Goal: Navigation & Orientation: Find specific page/section

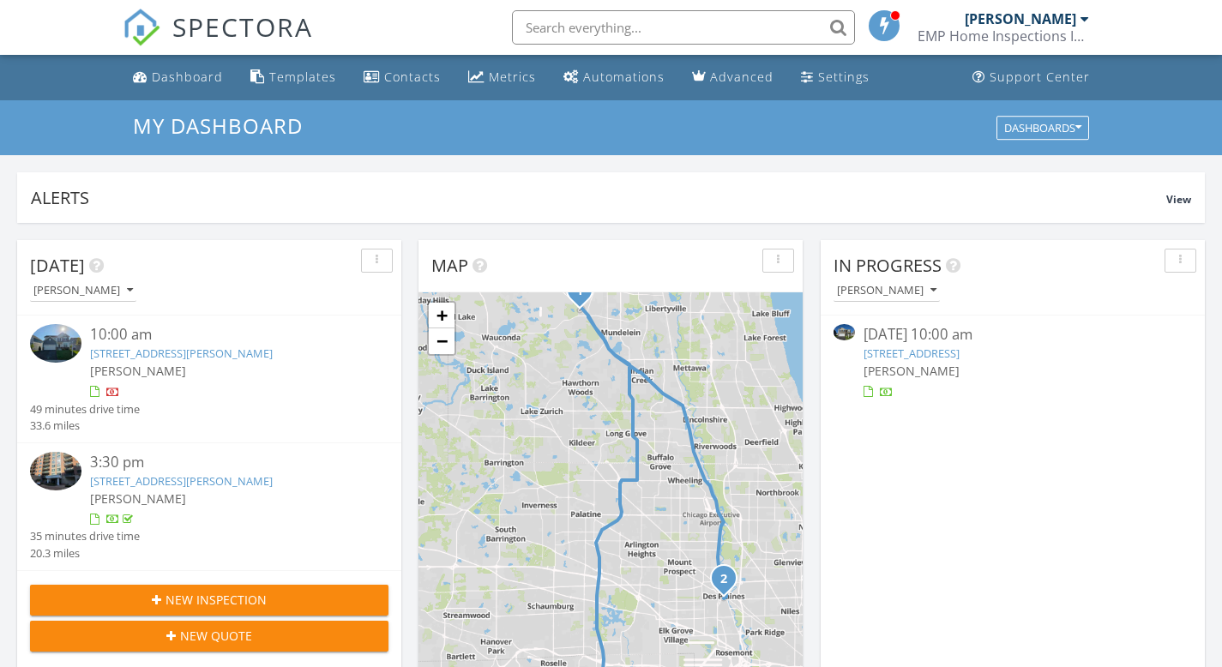
click at [223, 30] on span "SPECTORA" at bounding box center [242, 27] width 141 height 36
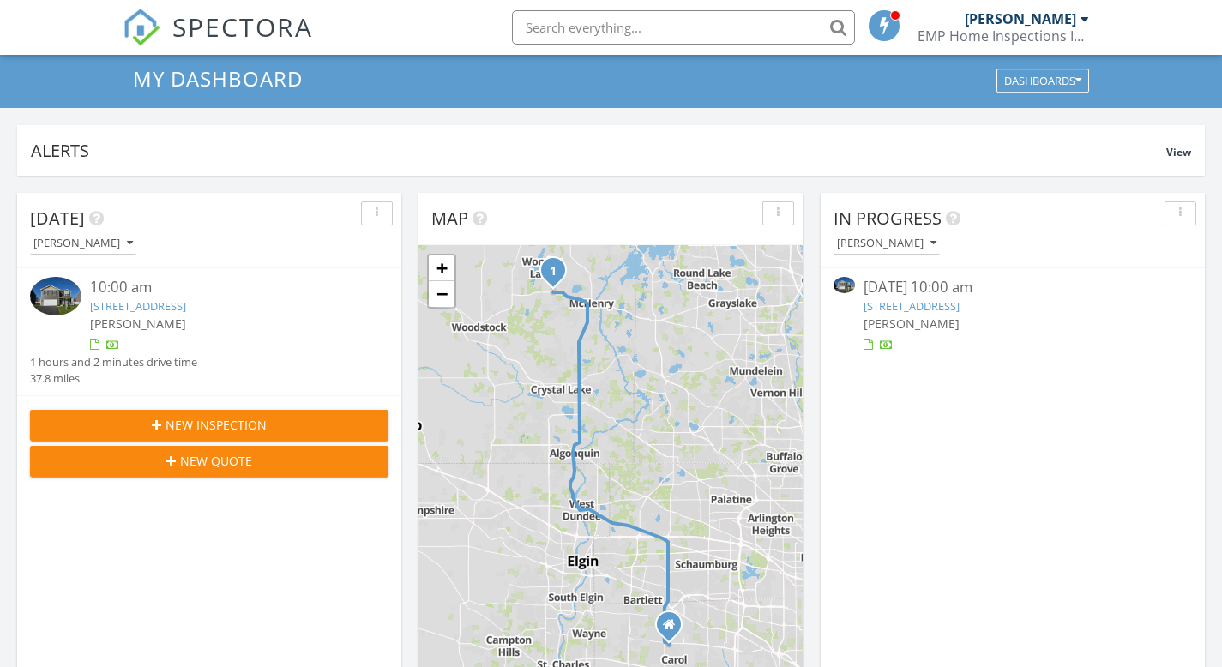
scroll to position [31, 0]
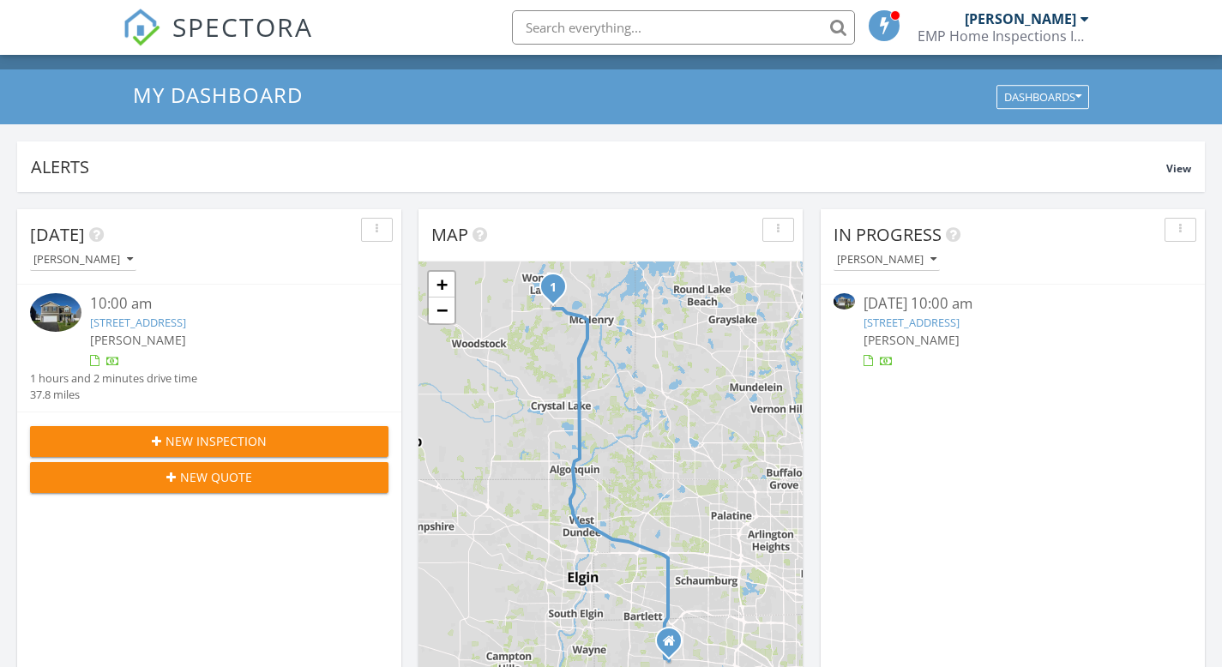
click at [163, 320] on link "[STREET_ADDRESS]" at bounding box center [138, 322] width 96 height 15
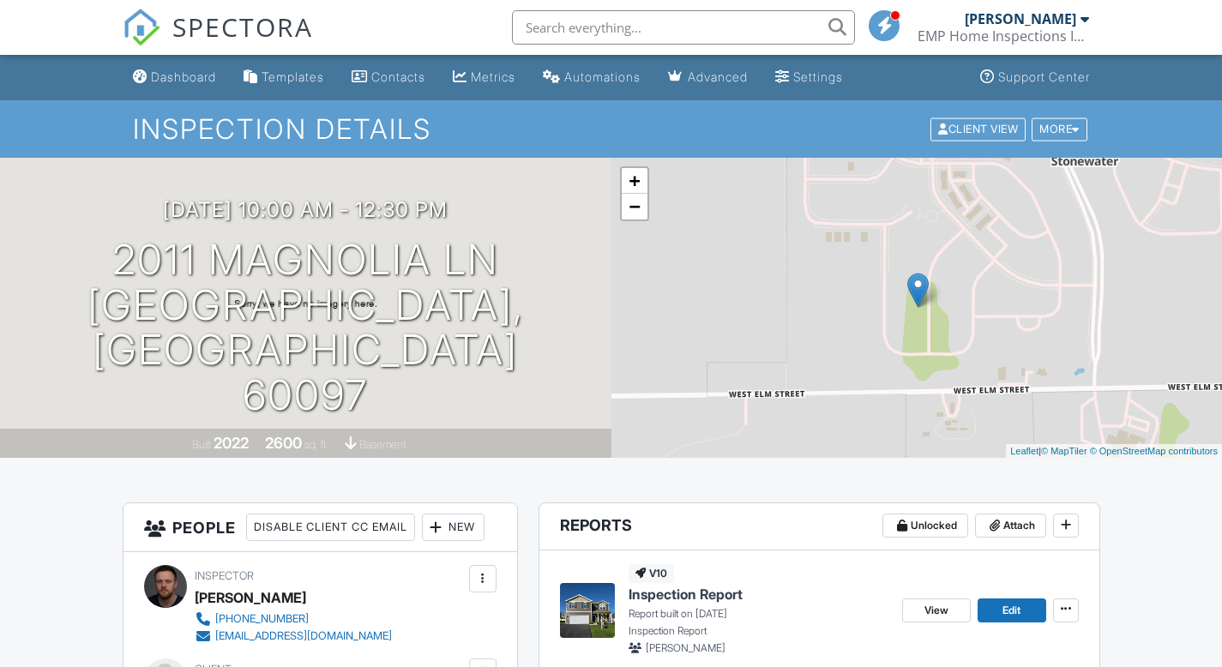
click at [260, 33] on span "SPECTORA" at bounding box center [242, 27] width 141 height 36
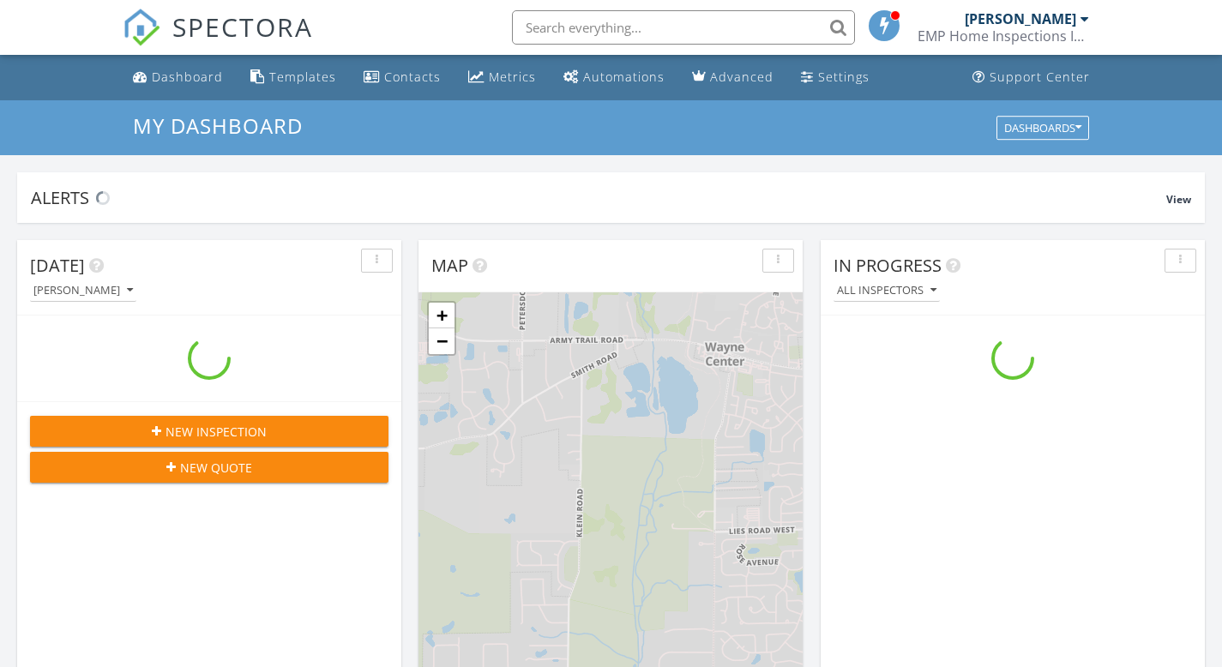
scroll to position [1588, 1249]
